Goal: Find specific page/section: Find specific page/section

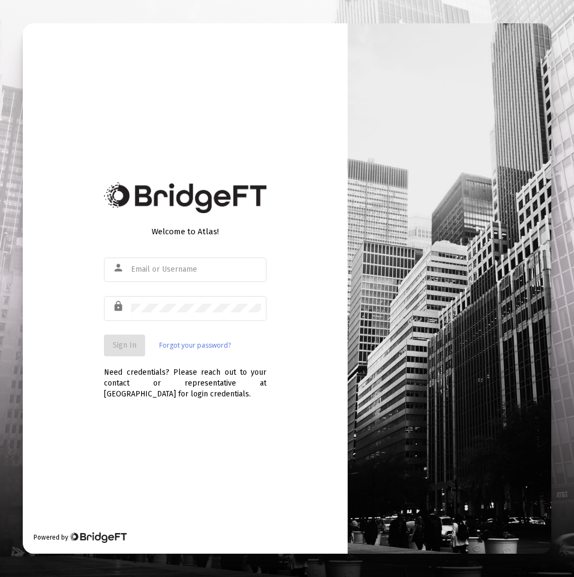
type input "[EMAIL_ADDRESS][DOMAIN_NAME]"
click at [134, 350] on span "Sign In" at bounding box center [125, 344] width 24 height 9
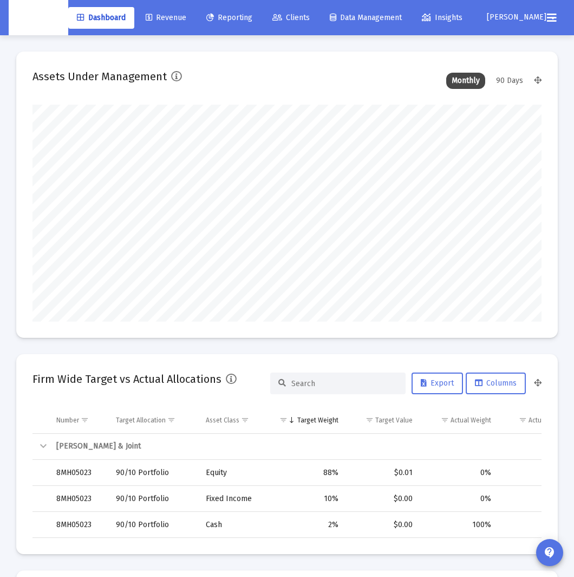
scroll to position [8, 0]
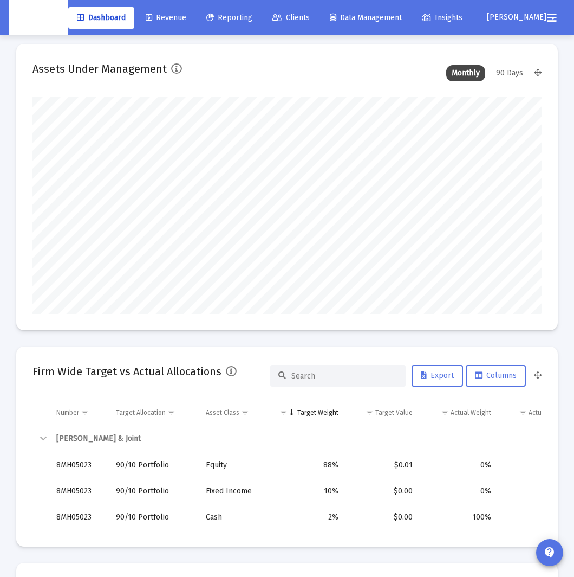
type input "[DATE]"
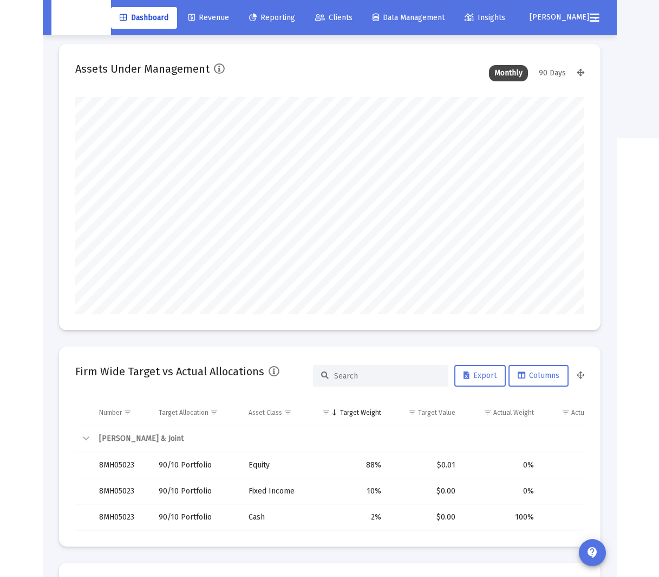
scroll to position [217, 230]
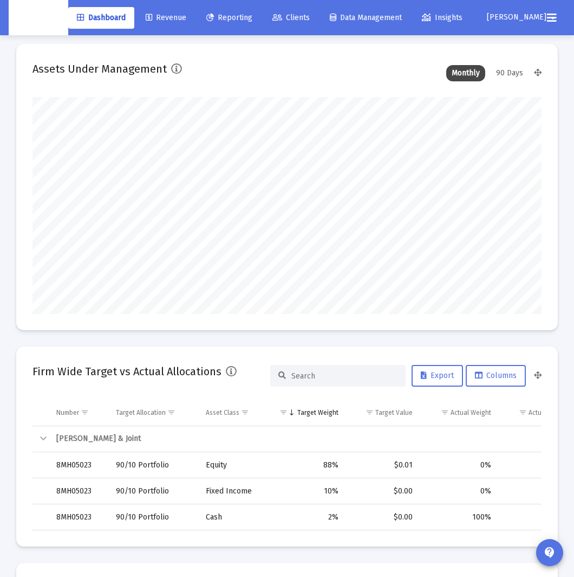
click at [295, 21] on span "Clients" at bounding box center [291, 17] width 37 height 9
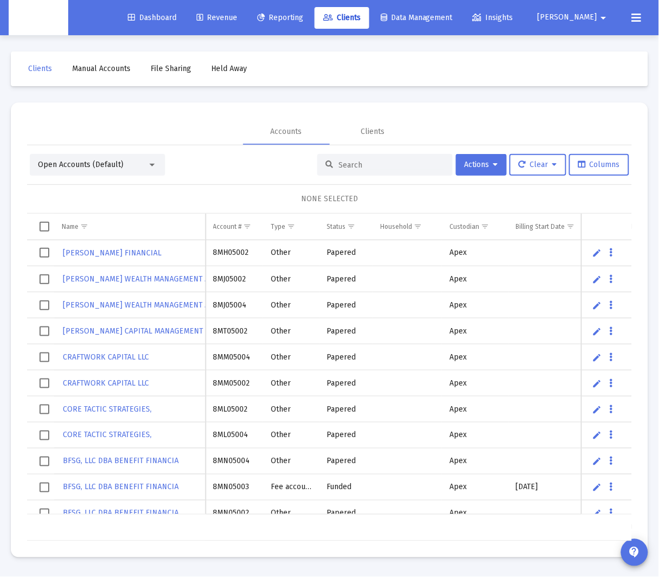
click at [360, 170] on div at bounding box center [385, 165] width 135 height 22
click at [367, 163] on input at bounding box center [392, 164] width 106 height 9
paste input "4PS05045"
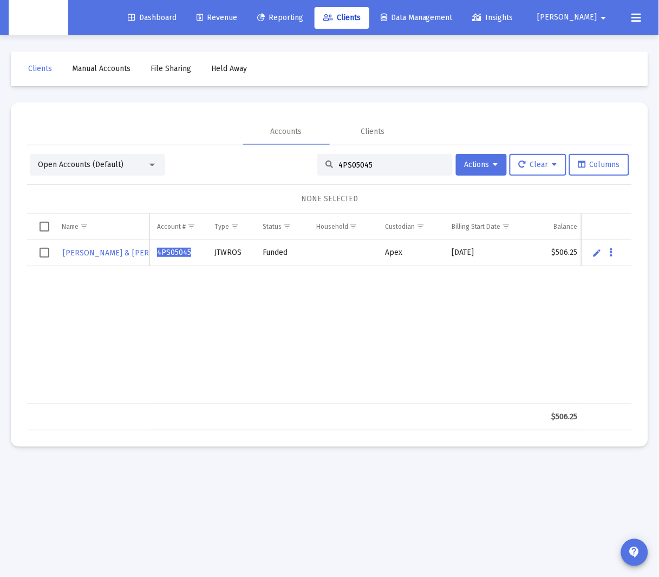
click at [124, 290] on div "[PERSON_NAME] & [PERSON_NAME] 4PS05045 JTWROS Funded Apex [DATE] $506.25 4PS St…" at bounding box center [501, 322] width 948 height 164
click at [301, 255] on div "Funded" at bounding box center [282, 252] width 38 height 11
click at [314, 255] on td "Data grid" at bounding box center [343, 253] width 69 height 26
click at [383, 169] on input "4PS05045" at bounding box center [392, 164] width 106 height 9
click at [383, 168] on input "4PS05045" at bounding box center [392, 164] width 106 height 9
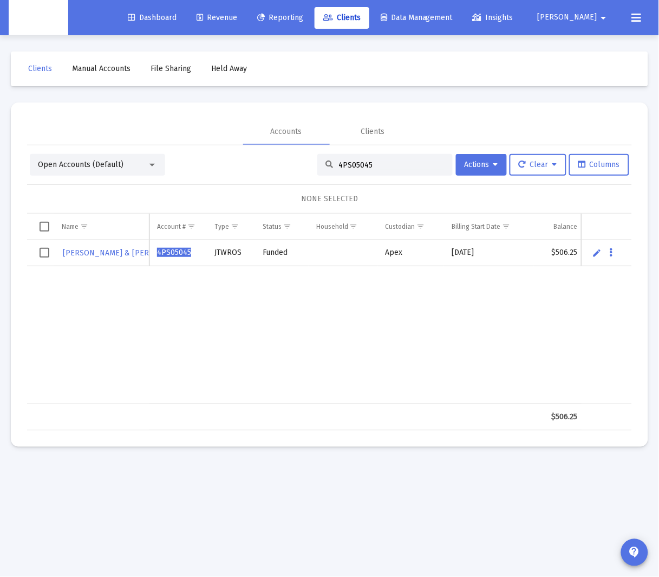
click at [383, 167] on input "4PS05045" at bounding box center [392, 164] width 106 height 9
paste input "M0503"
type input "4PM05035"
click at [320, 300] on div "[PERSON_NAME] 4PM05035 Other Funded Apex [DATE] $189,264.04 4PM" at bounding box center [485, 322] width 916 height 164
click at [210, 194] on div "NONE SELECTED" at bounding box center [330, 198] width 588 height 11
